Goal: Task Accomplishment & Management: Manage account settings

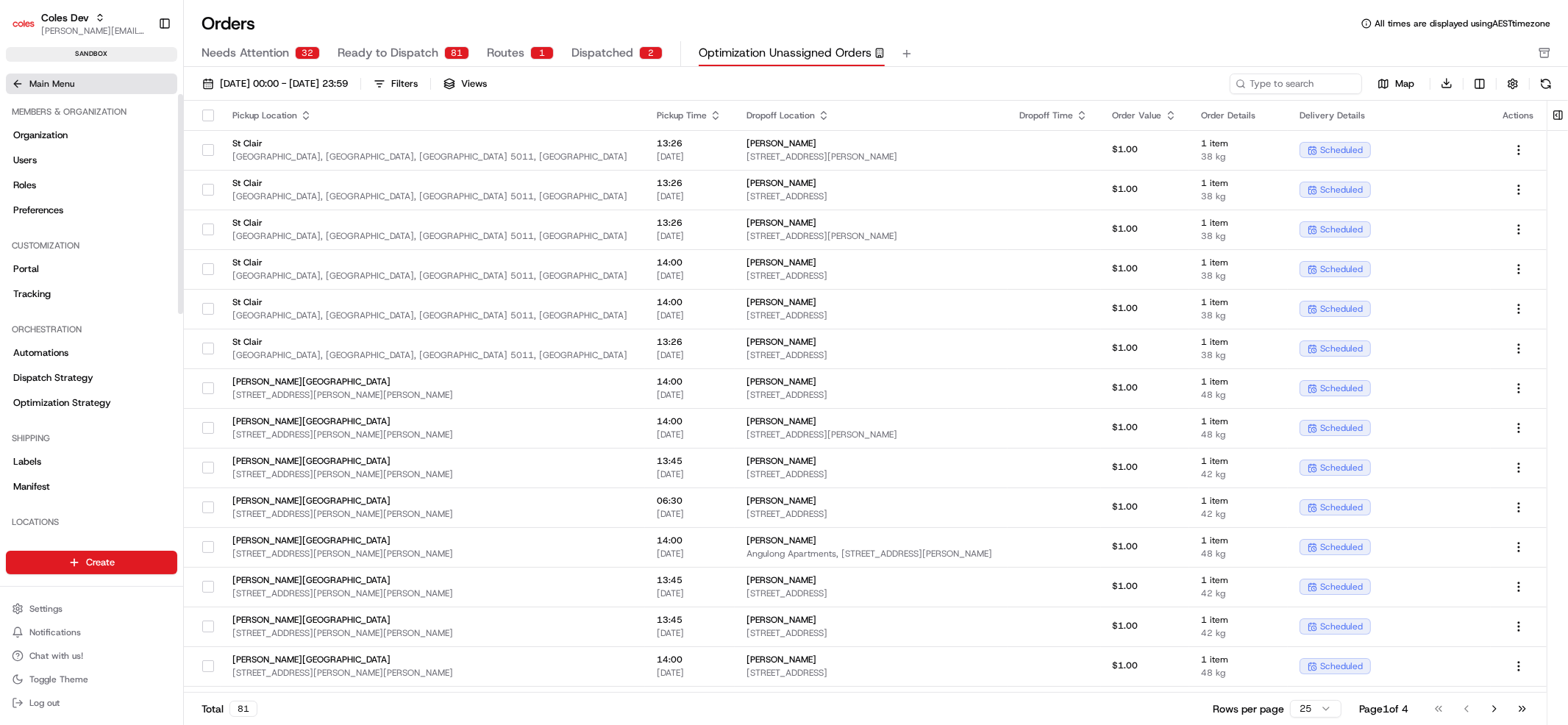
click at [83, 75] on button "Main Menu" at bounding box center [91, 83] width 171 height 20
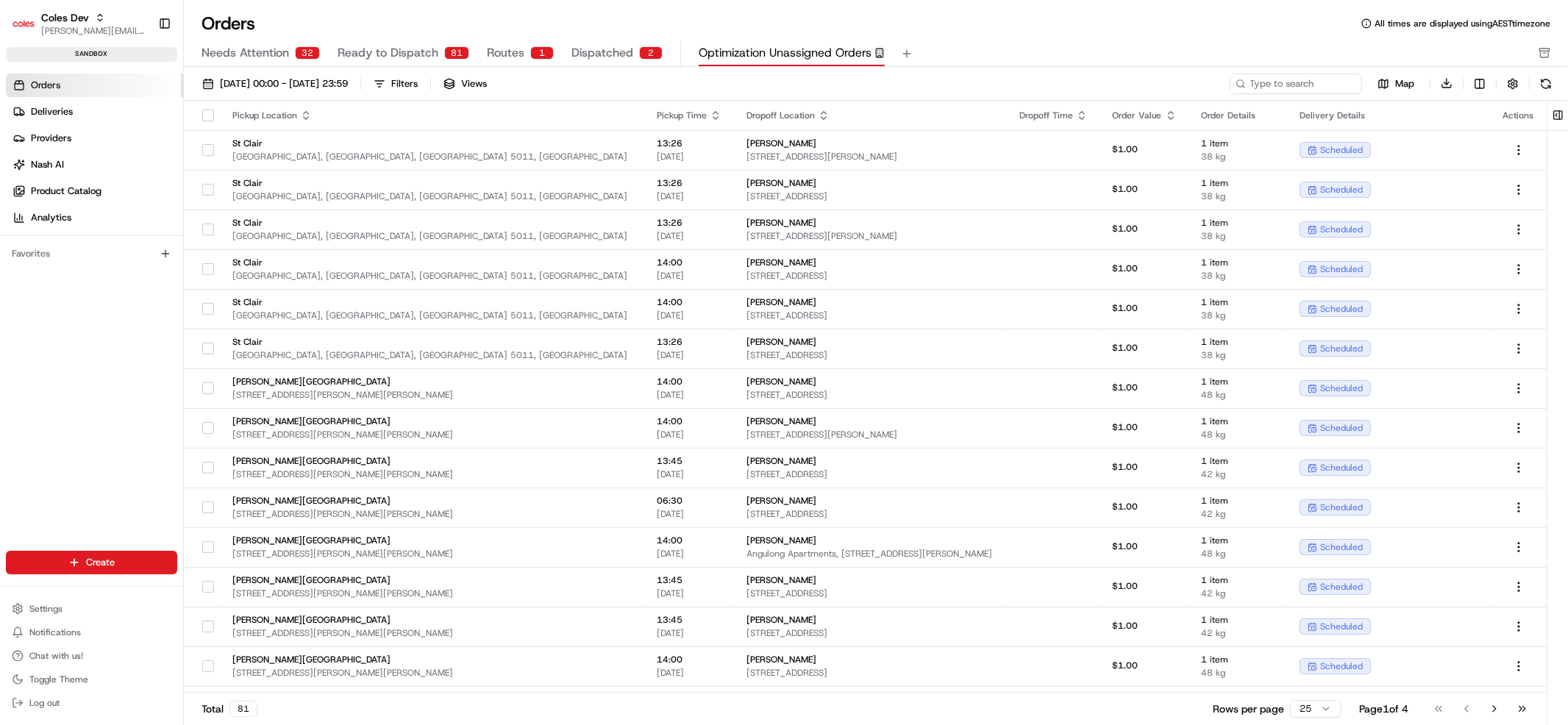
click at [59, 84] on span "Orders" at bounding box center [46, 85] width 29 height 14
click at [53, 108] on span "Deliveries" at bounding box center [51, 112] width 42 height 14
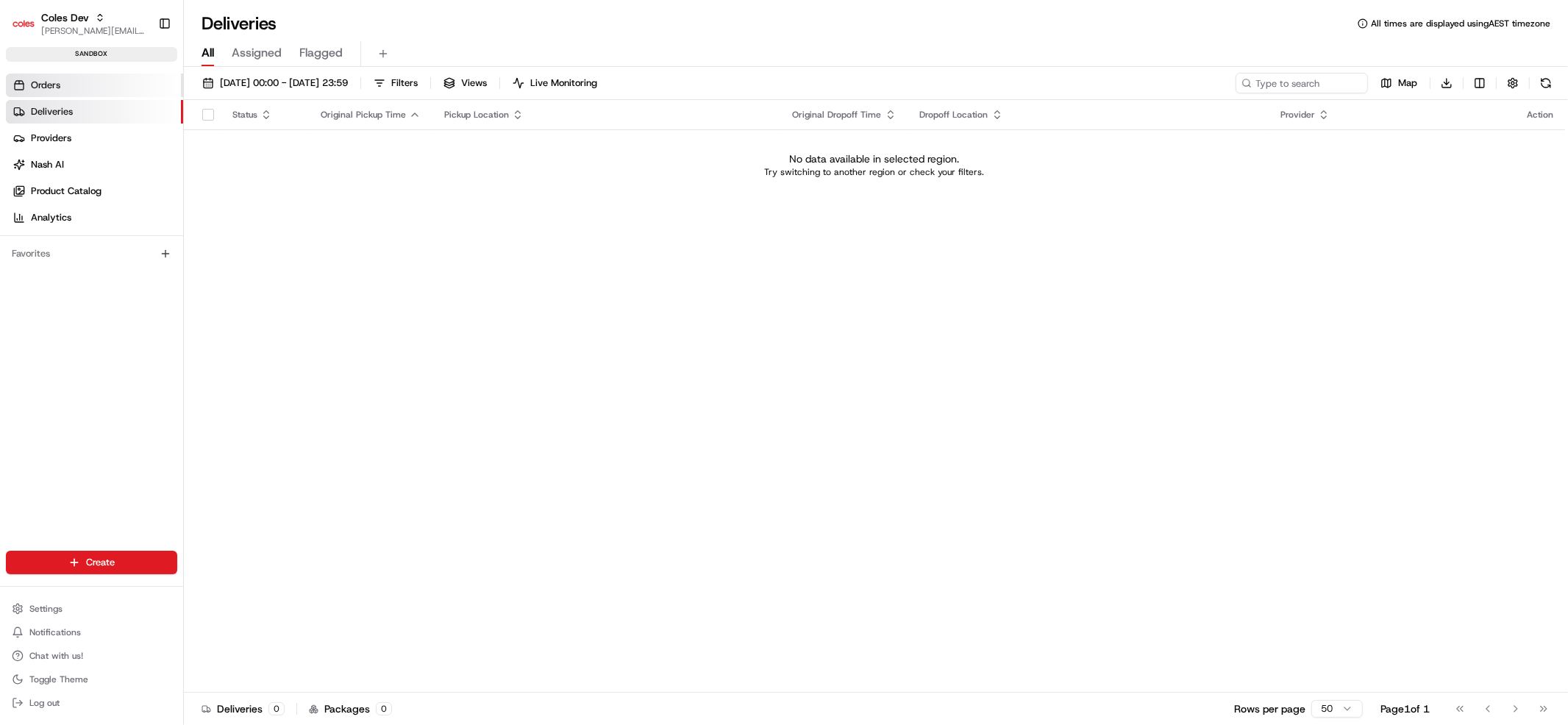
click at [52, 88] on span "Orders" at bounding box center [46, 85] width 29 height 14
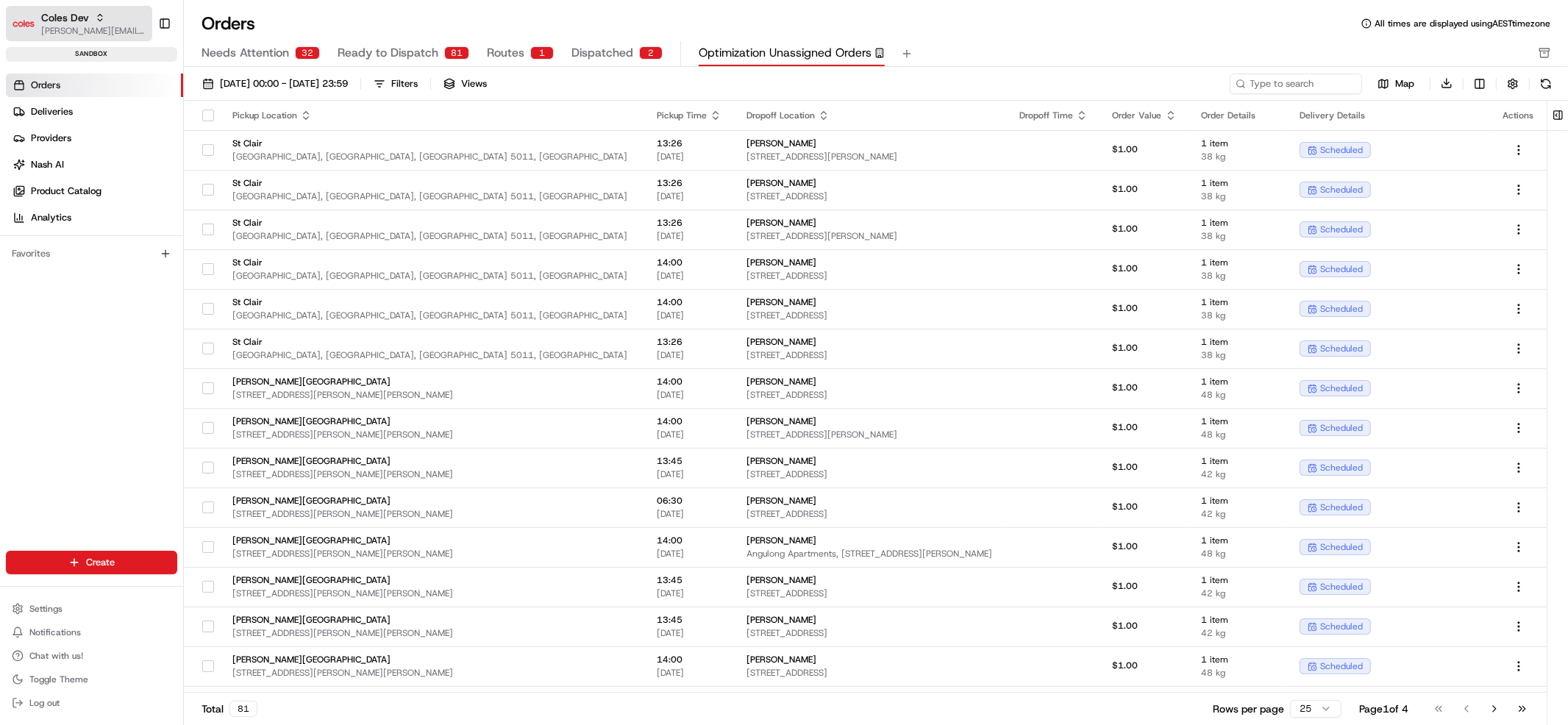
click at [75, 14] on span "Coles Dev" at bounding box center [65, 17] width 47 height 15
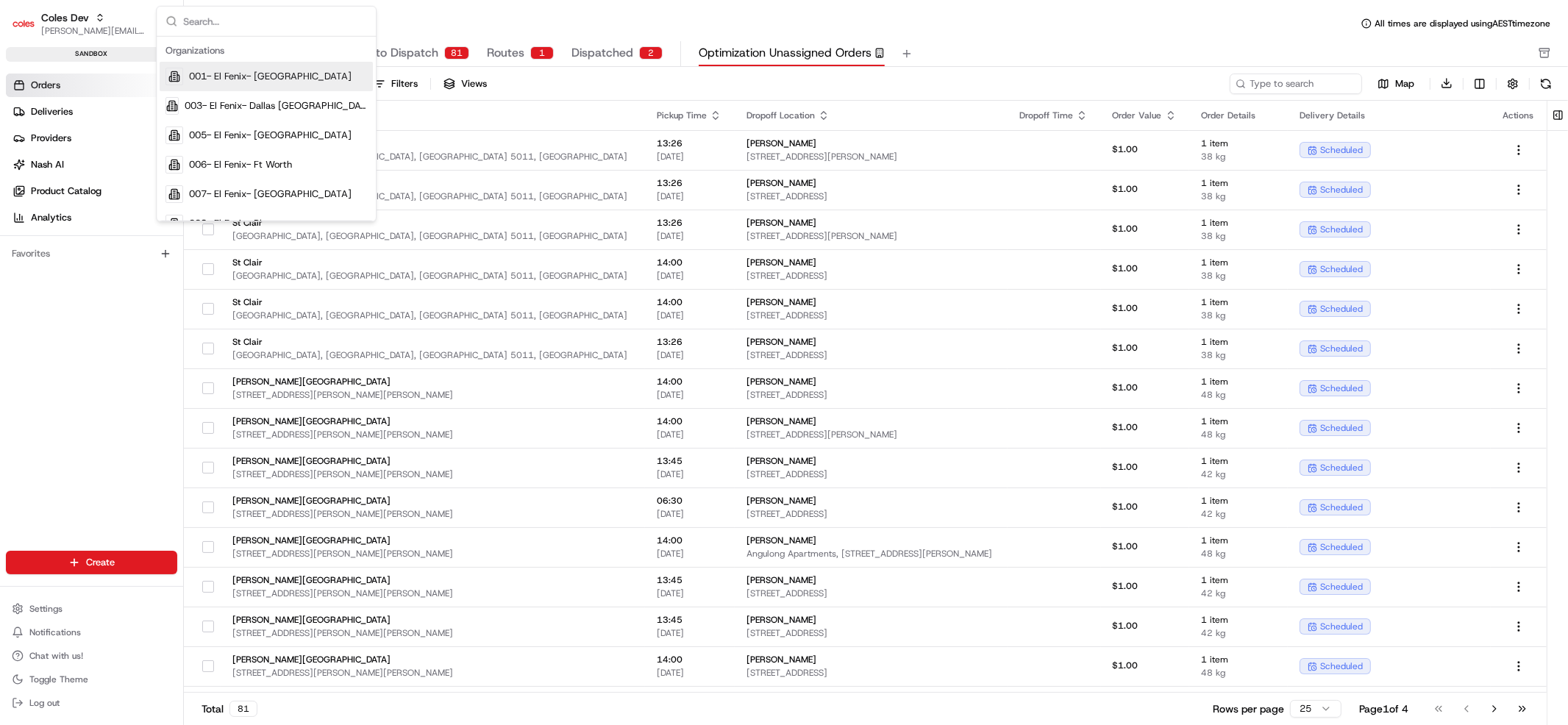
click at [85, 308] on div "Orders Deliveries Providers [PERSON_NAME] Product Catalog Analytics Favorites" at bounding box center [91, 323] width 183 height 512
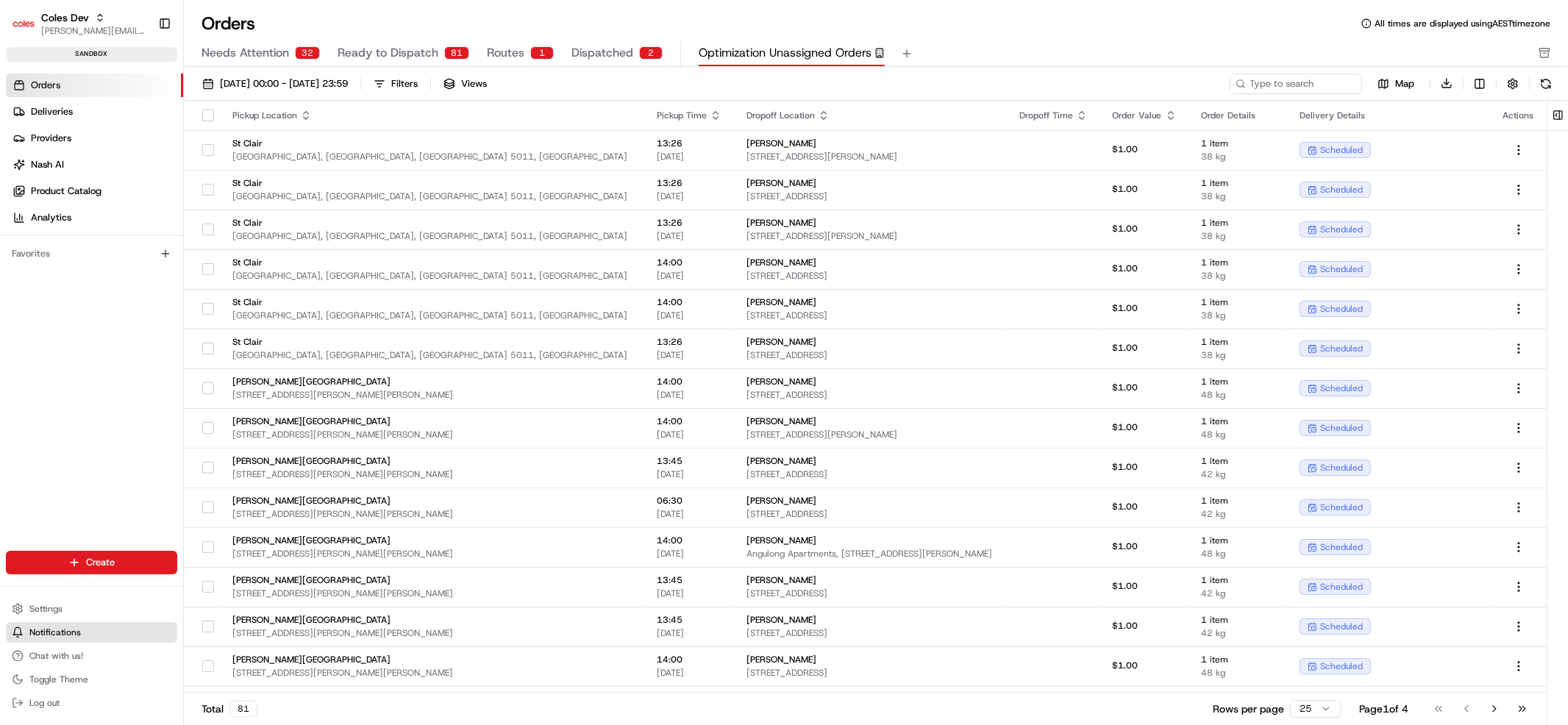
drag, startPoint x: 82, startPoint y: 582, endPoint x: 90, endPoint y: 637, distance: 55.6
click at [90, 606] on div "Coles [PERSON_NAME] [PERSON_NAME][EMAIL_ADDRESS][DOMAIN_NAME] Toggle Sidebar sa…" at bounding box center [91, 362] width 183 height 725
click at [56, 598] on button "Settings" at bounding box center [91, 608] width 171 height 20
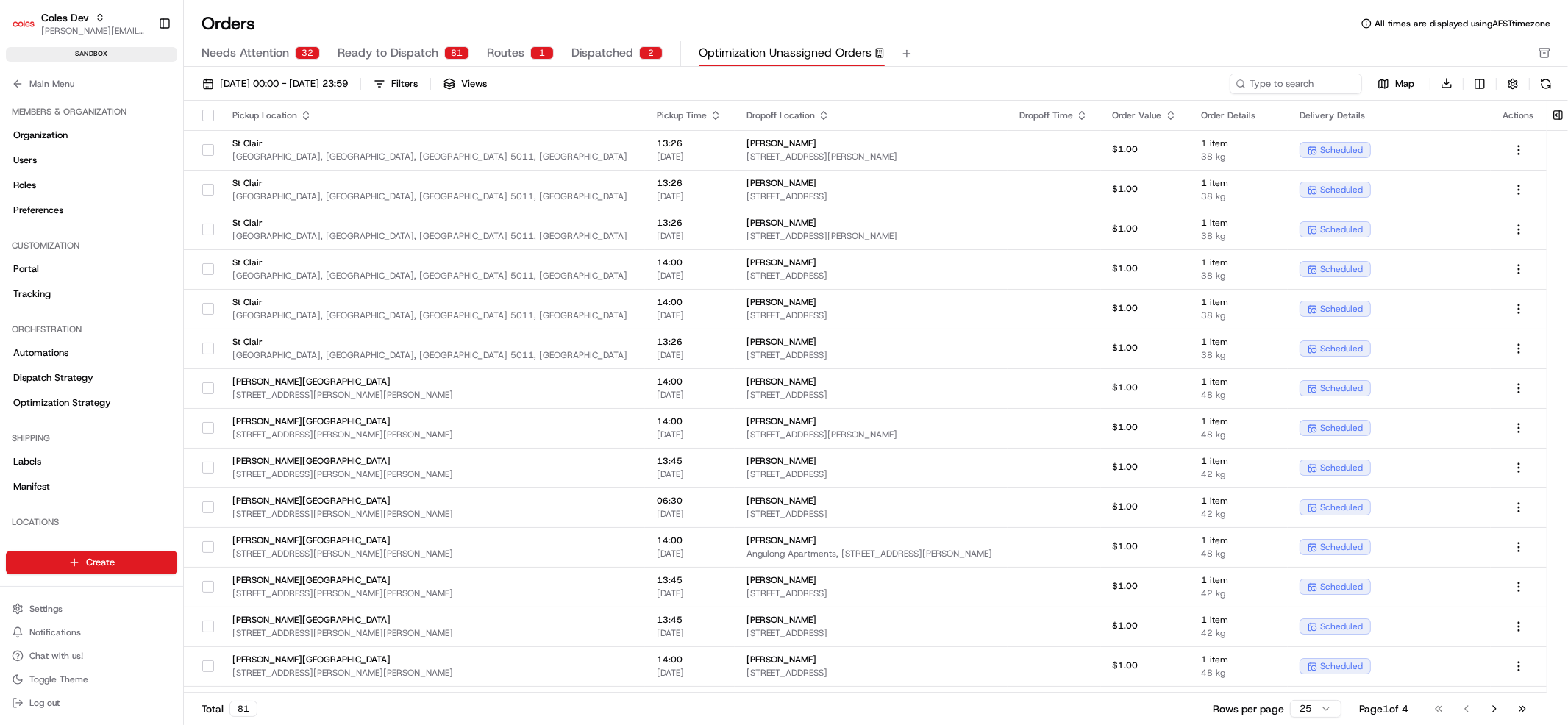
click at [388, 15] on div "Orders All times are displayed using AEST timezone" at bounding box center [876, 23] width 1384 height 23
drag, startPoint x: 180, startPoint y: 215, endPoint x: 174, endPoint y: 344, distance: 129.1
click at [178, 344] on div at bounding box center [180, 332] width 5 height 221
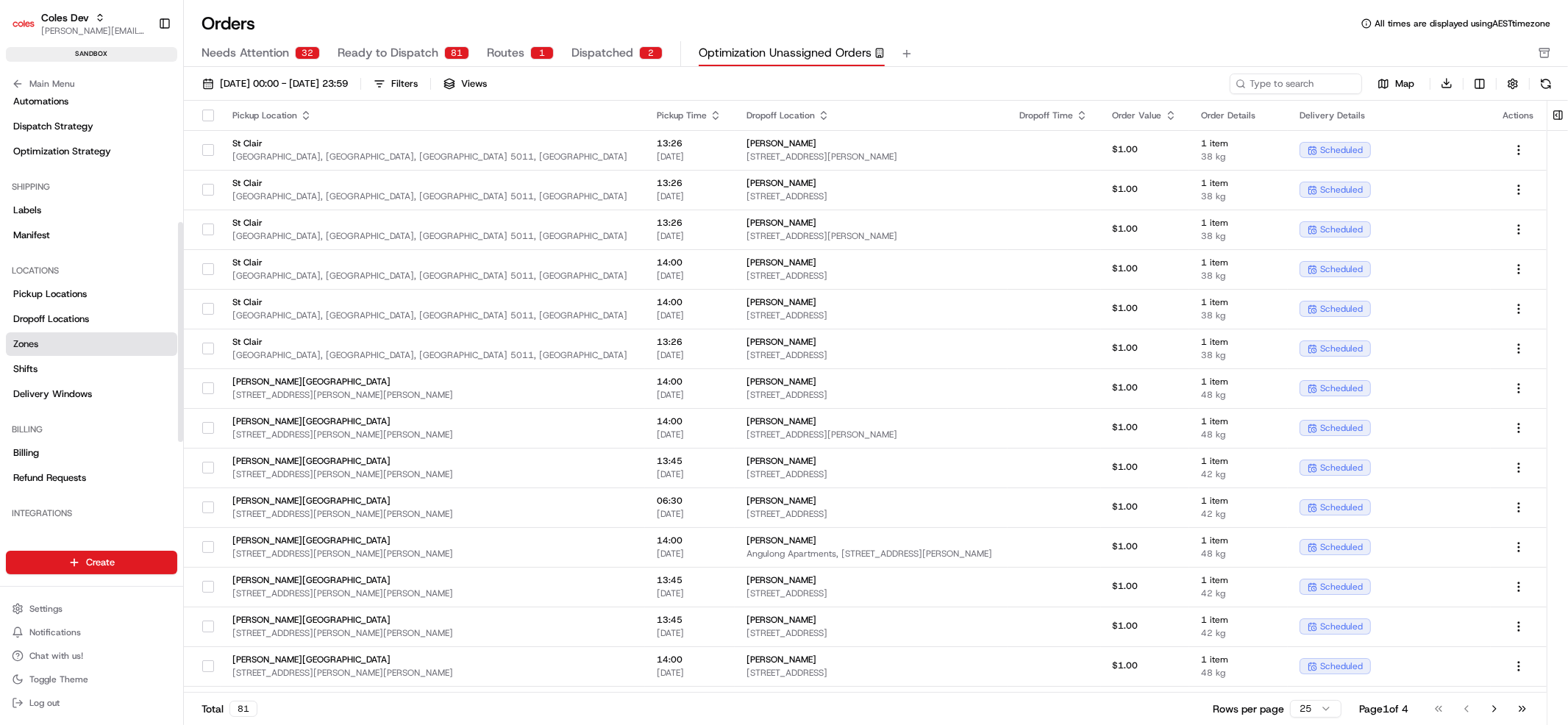
scroll to position [254, 0]
click at [104, 318] on link "Dropoff Locations" at bounding box center [91, 317] width 171 height 23
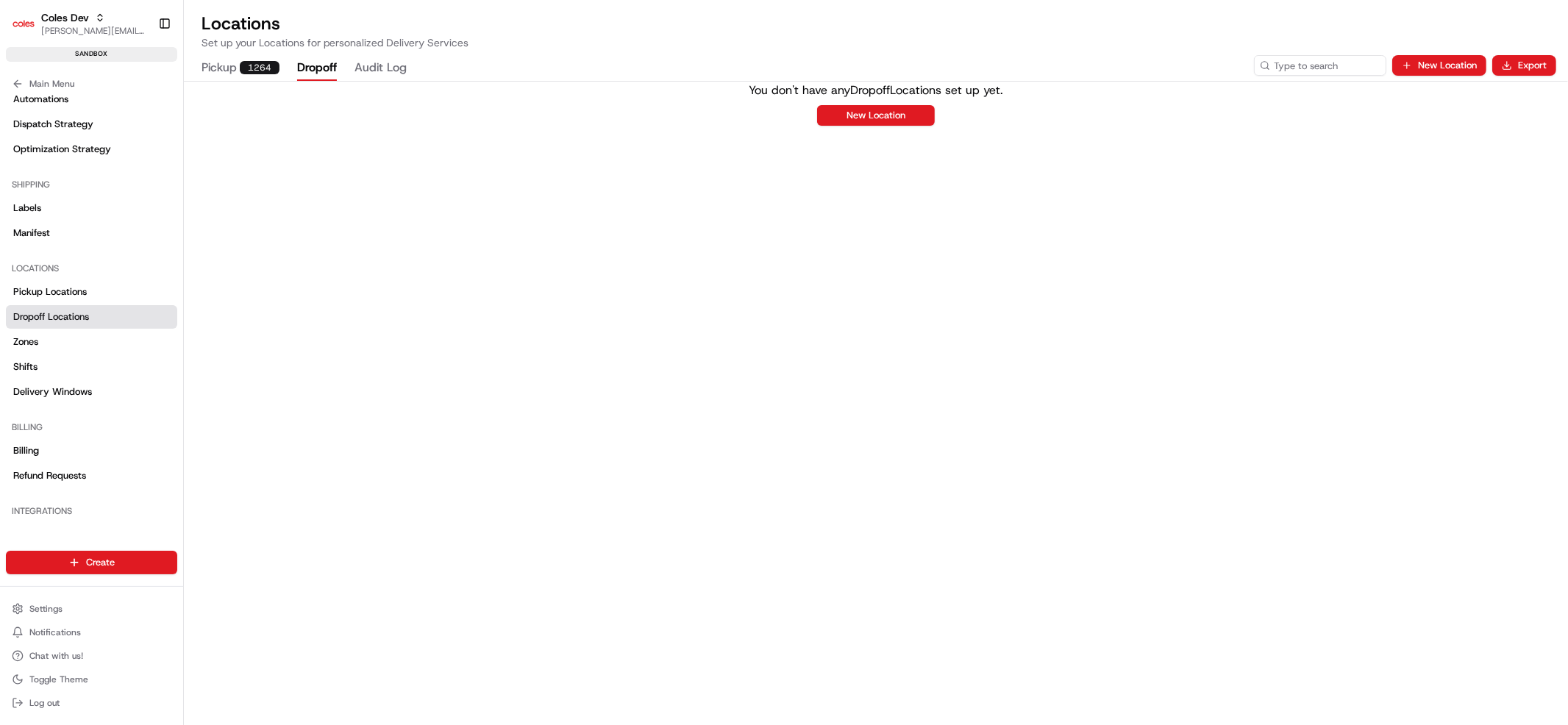
click at [227, 63] on button "Pickup 1264" at bounding box center [240, 69] width 77 height 25
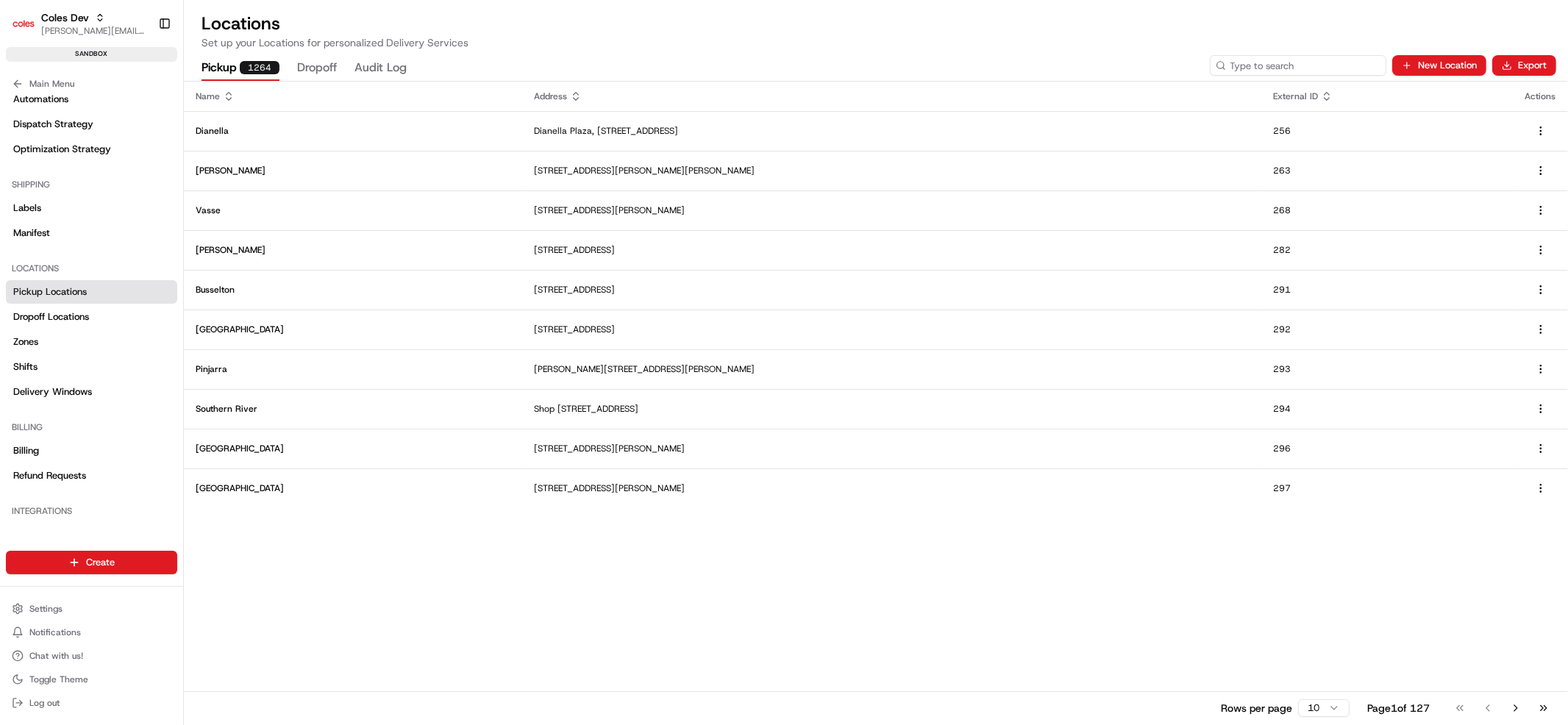
click at [1333, 65] on input at bounding box center [1298, 65] width 176 height 20
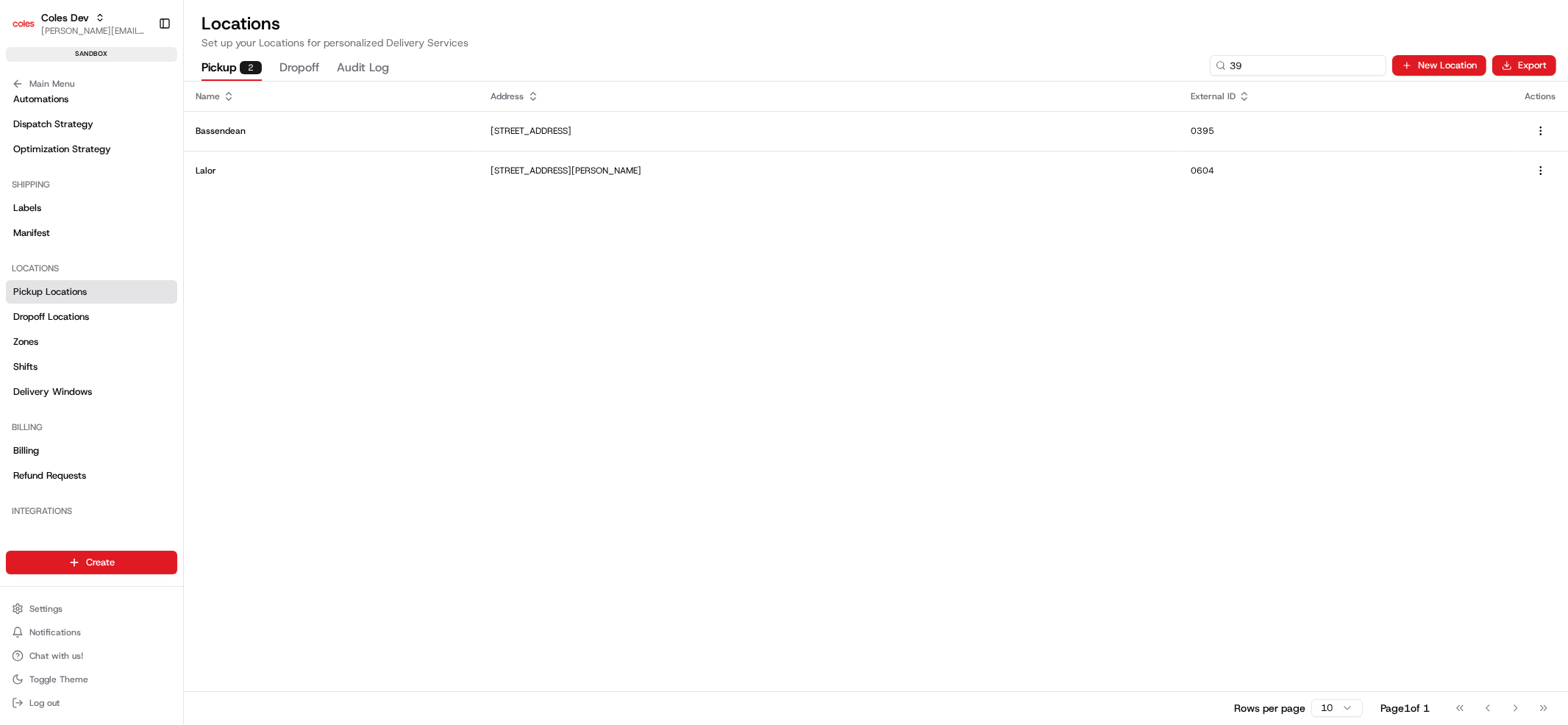
type input "3"
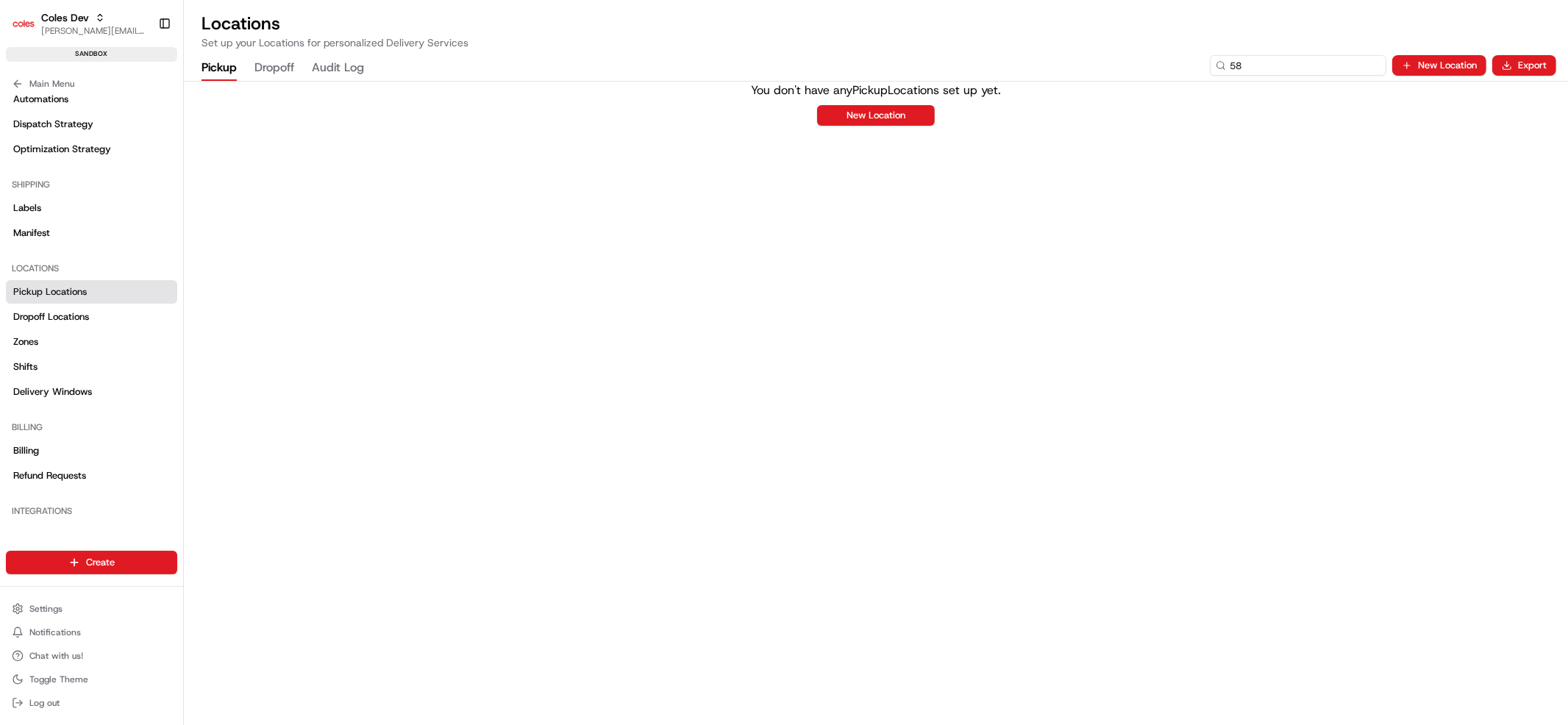
type input "5"
